Goal: Ask a question

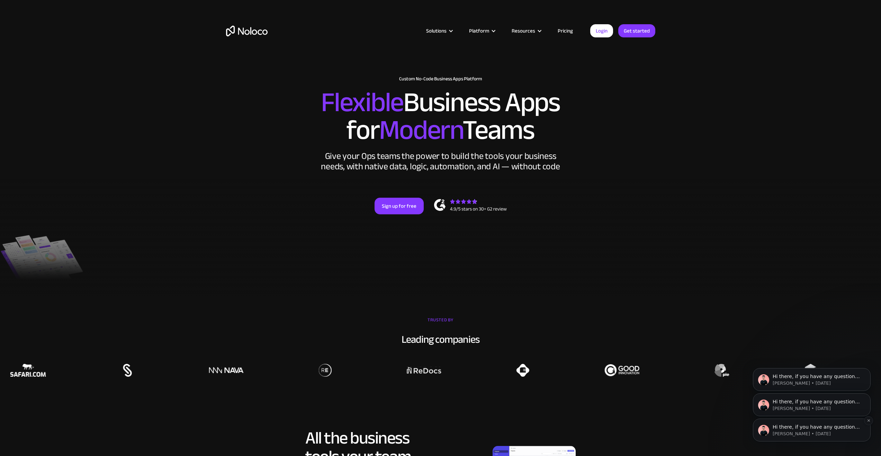
click at [805, 440] on div "Hi there, if you have any questions about our pricing, just let us know! Darrag…" at bounding box center [812, 429] width 118 height 23
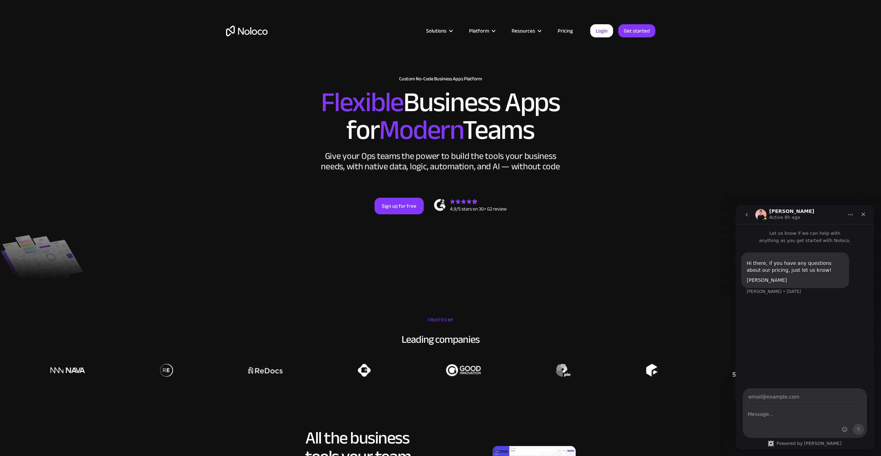
click at [749, 220] on button "go back" at bounding box center [746, 214] width 13 height 13
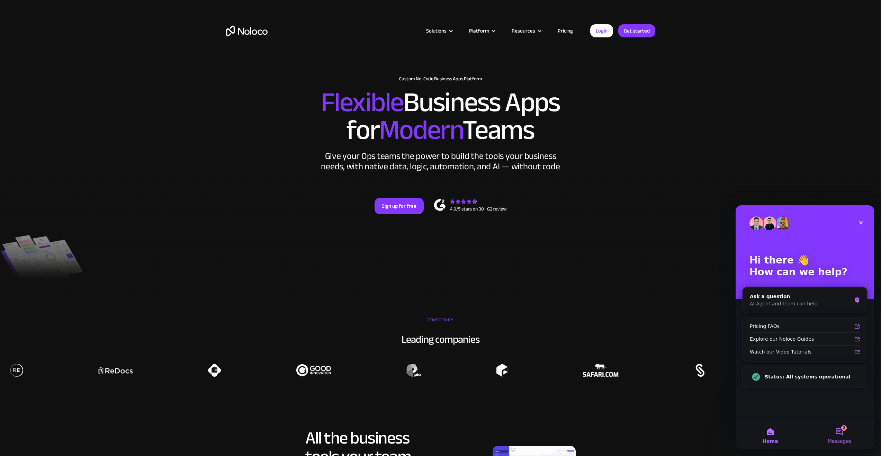
click at [844, 440] on span "Messages" at bounding box center [839, 440] width 24 height 5
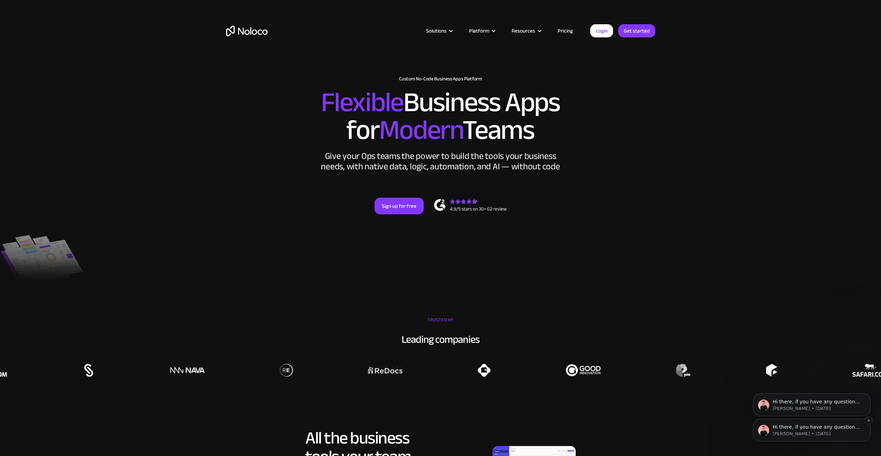
click at [808, 440] on div "Hi there, if you have any questions about hiring an expert to help with Noloco,…" at bounding box center [812, 429] width 118 height 23
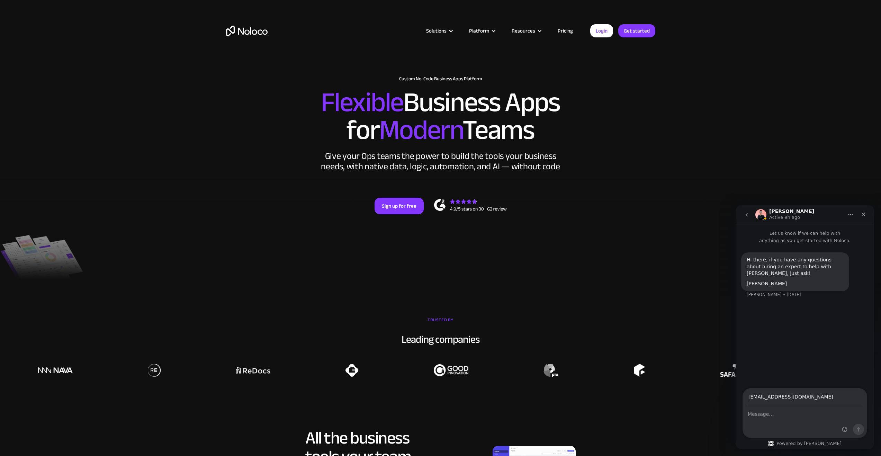
type input "test@email.com"
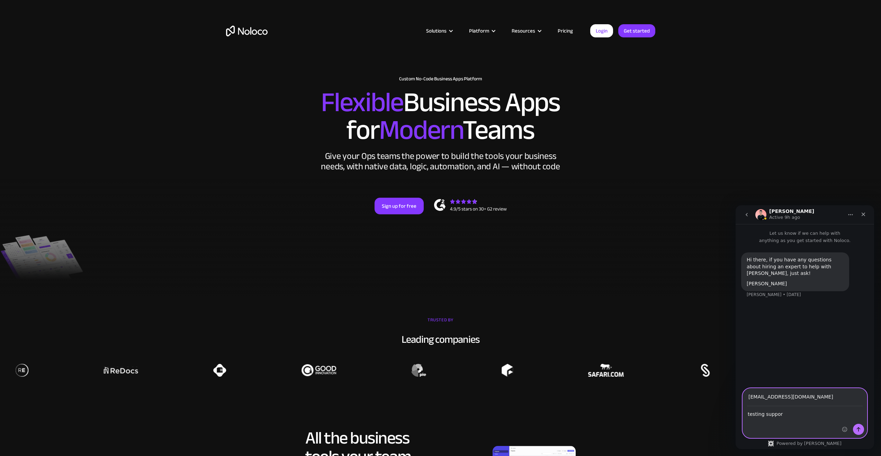
type textarea "testing support"
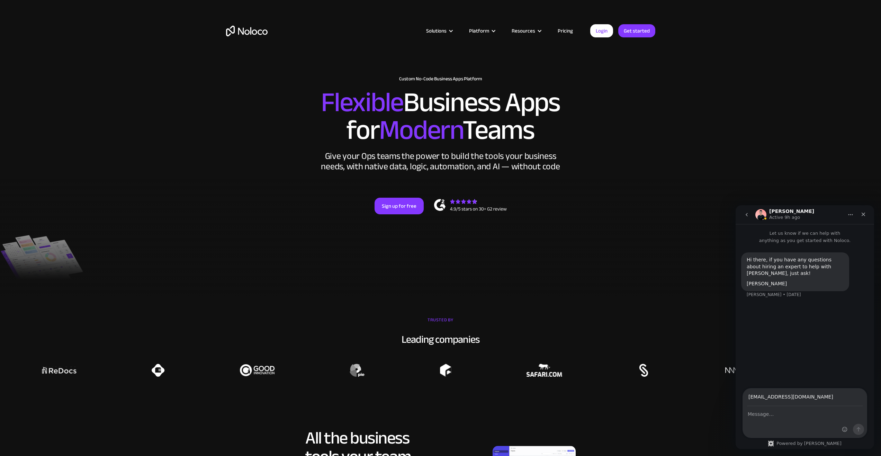
click at [751, 220] on button "go back" at bounding box center [746, 214] width 13 height 13
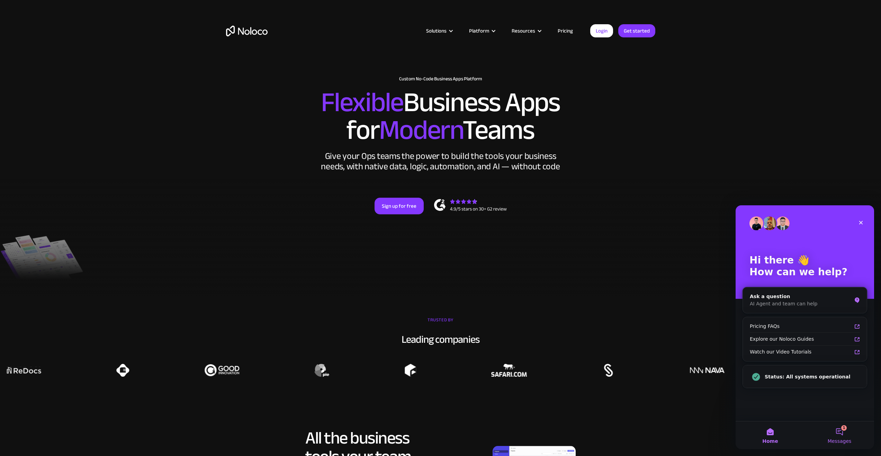
click at [844, 427] on button "1 Messages" at bounding box center [839, 435] width 69 height 28
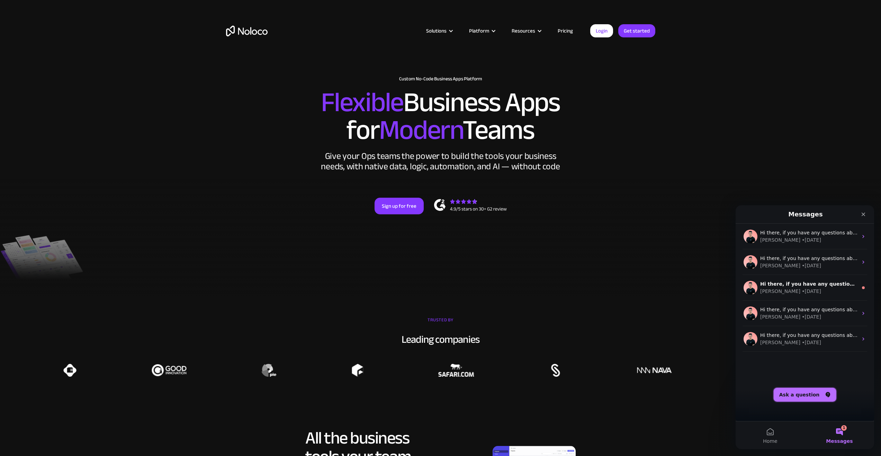
click at [806, 399] on button "Ask a question" at bounding box center [804, 395] width 63 height 14
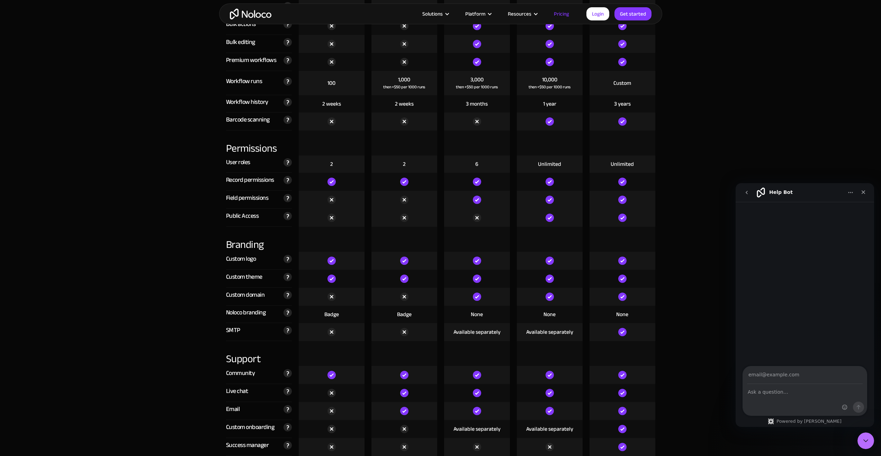
scroll to position [1557, 0]
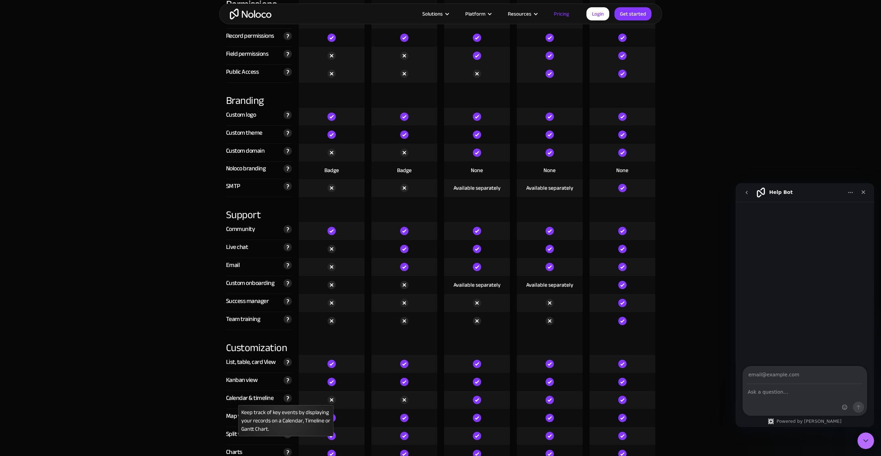
drag, startPoint x: 246, startPoint y: 344, endPoint x: 289, endPoint y: 400, distance: 70.8
click at [248, 345] on div "Customization" at bounding box center [259, 342] width 66 height 25
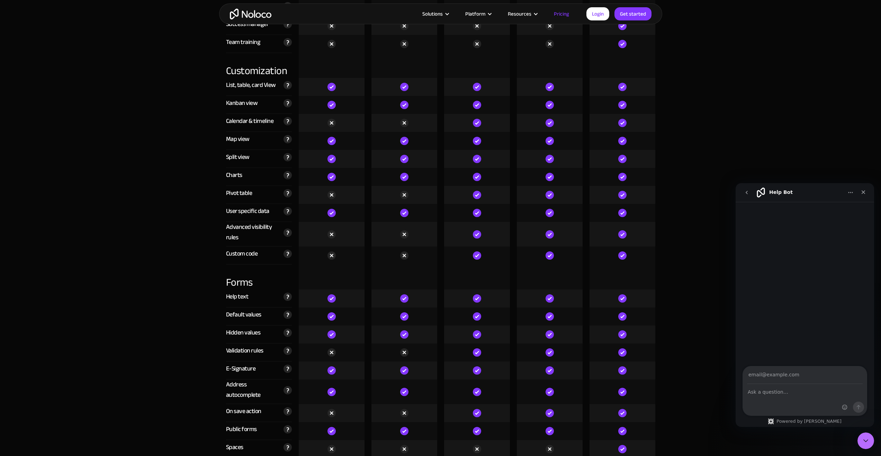
drag, startPoint x: 164, startPoint y: 351, endPoint x: 170, endPoint y: 347, distance: 6.5
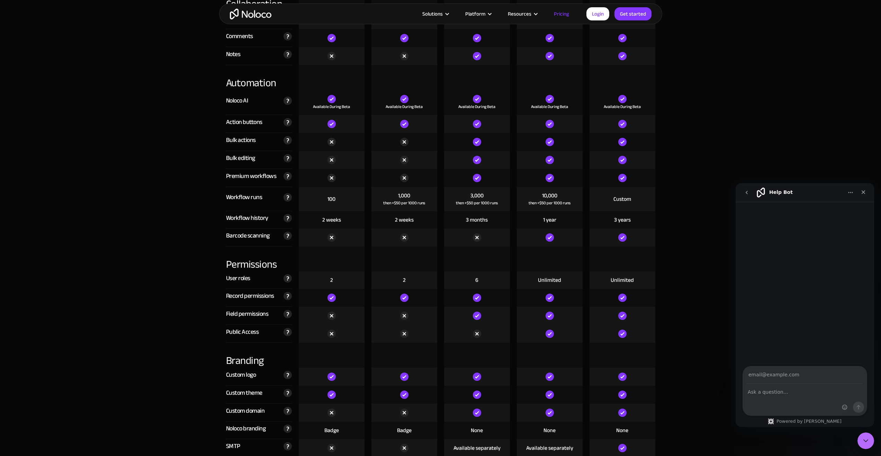
scroll to position [1453, 0]
